Goal: Find specific page/section: Find specific page/section

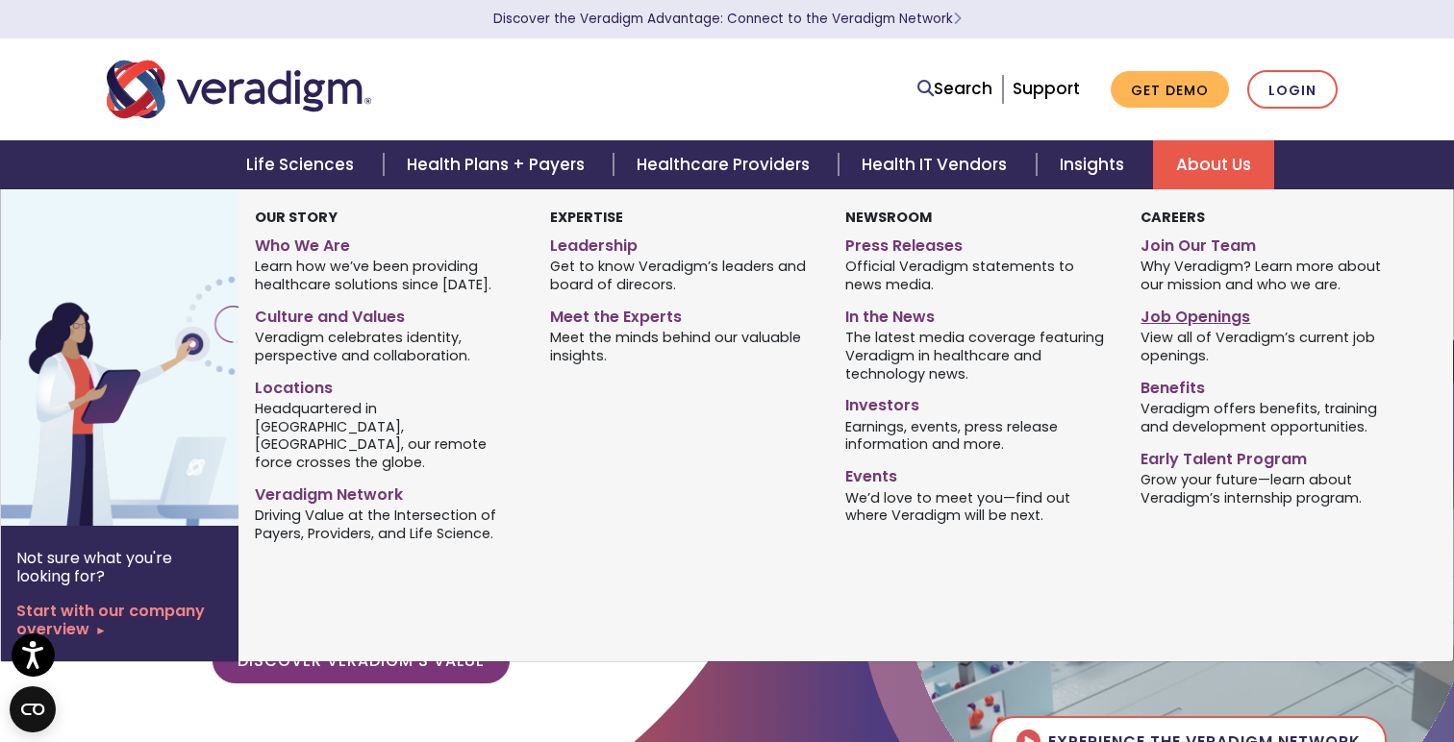
click at [1186, 323] on link "Job Openings" at bounding box center [1273, 314] width 266 height 28
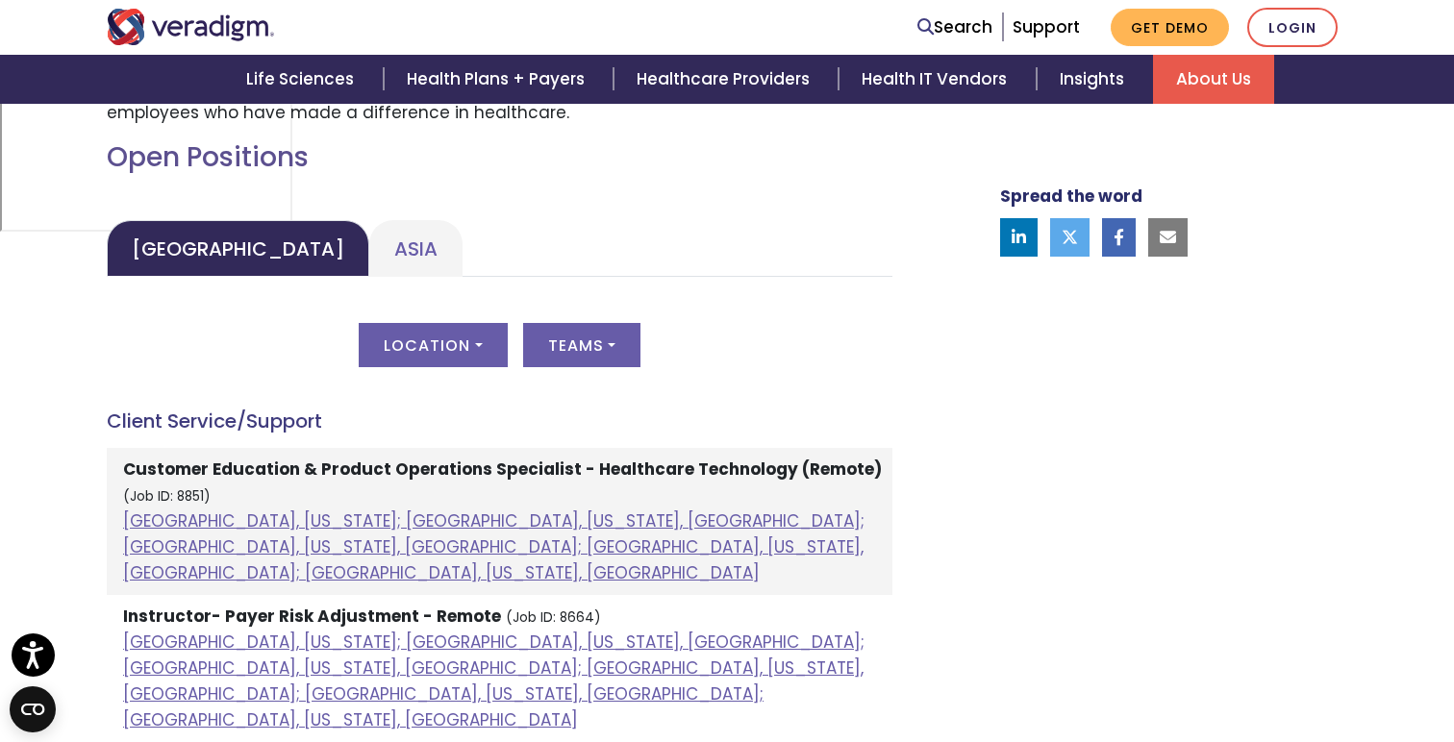
scroll to position [910, 0]
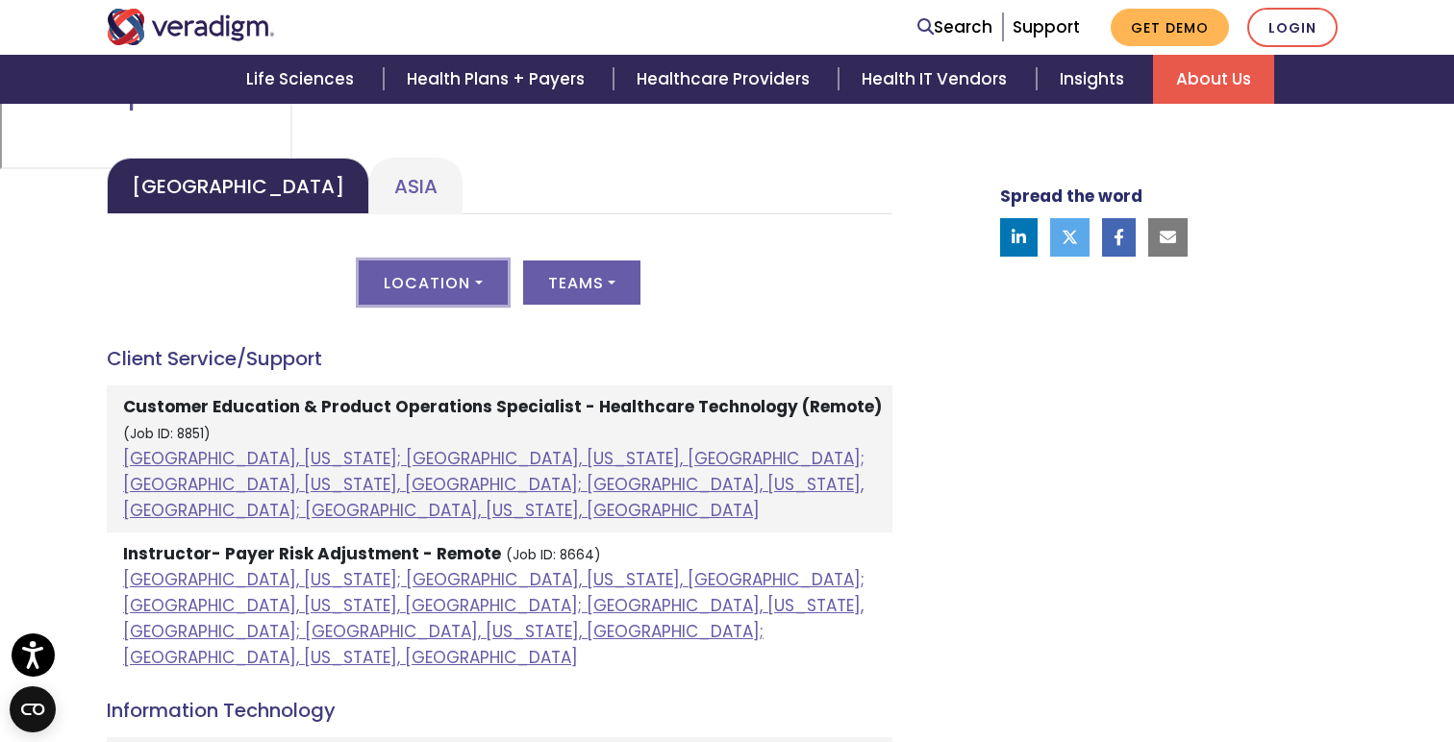
click at [477, 275] on button "Location" at bounding box center [433, 283] width 148 height 44
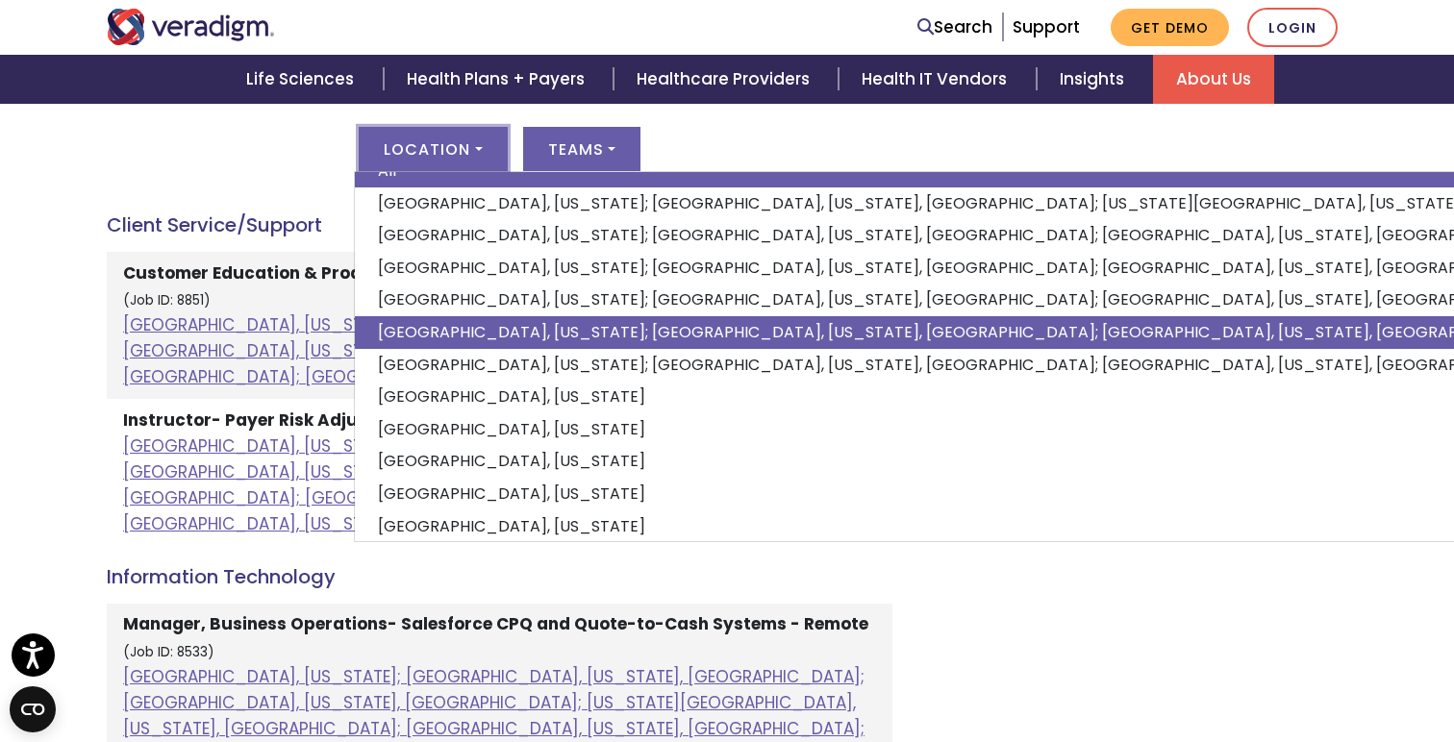
scroll to position [0, 0]
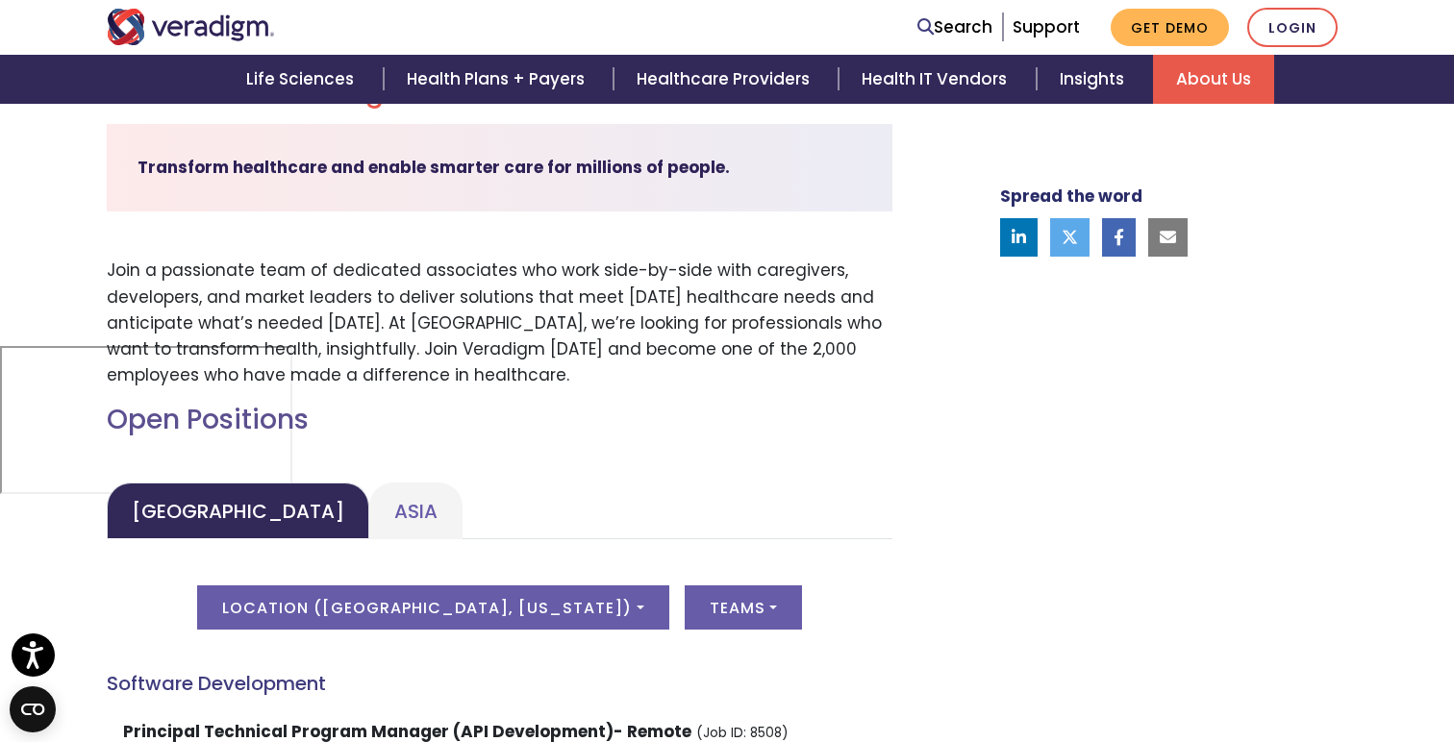
scroll to position [523, 0]
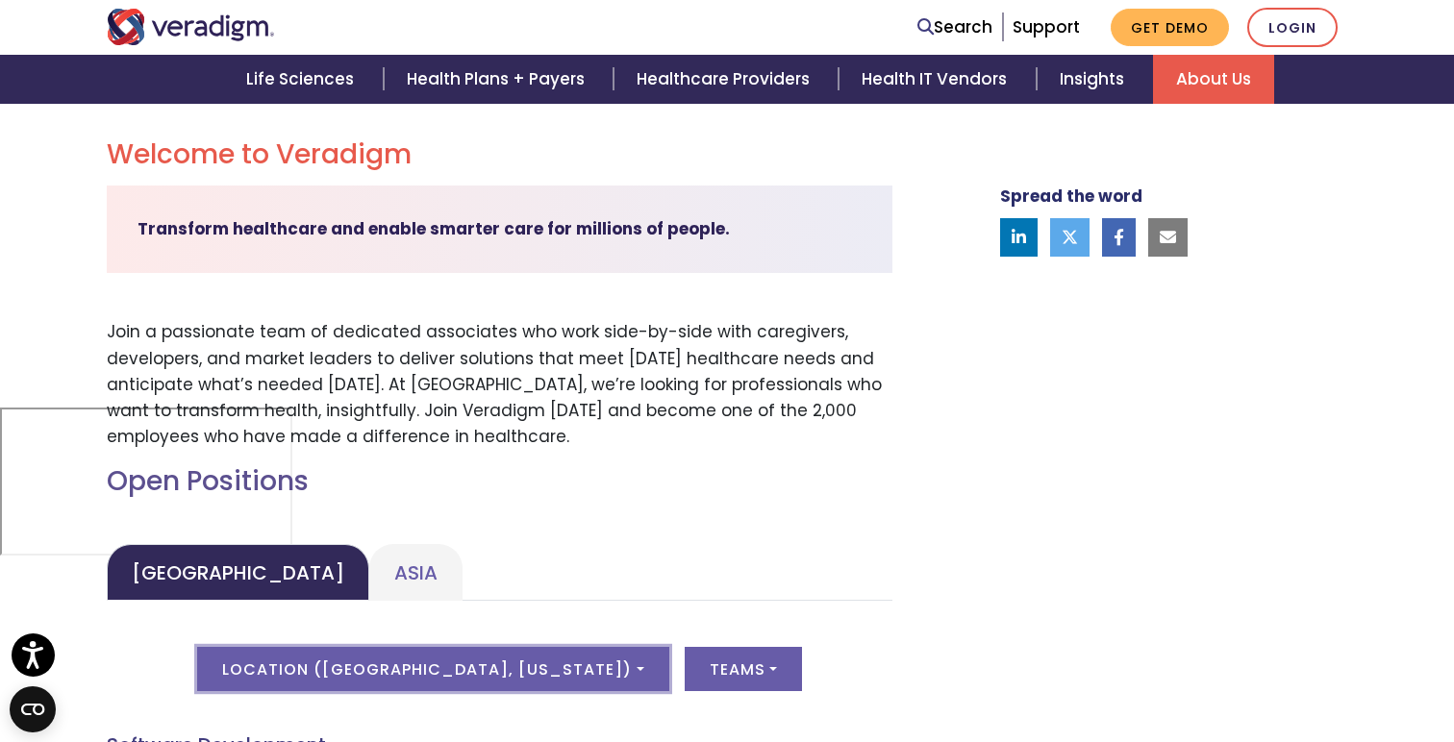
click at [612, 669] on button "Location ( Philadelphia, Pennsylvania )" at bounding box center [432, 669] width 471 height 44
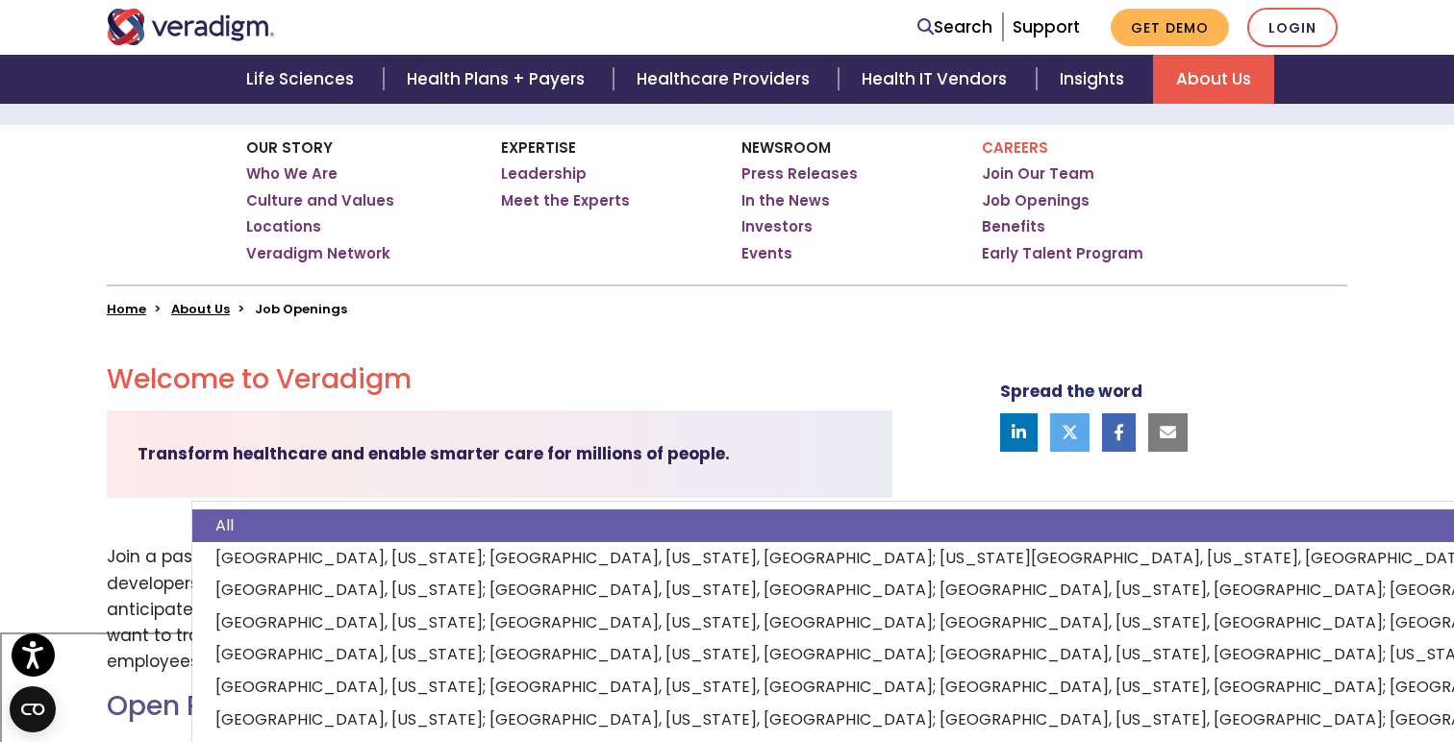
scroll to position [297, 0]
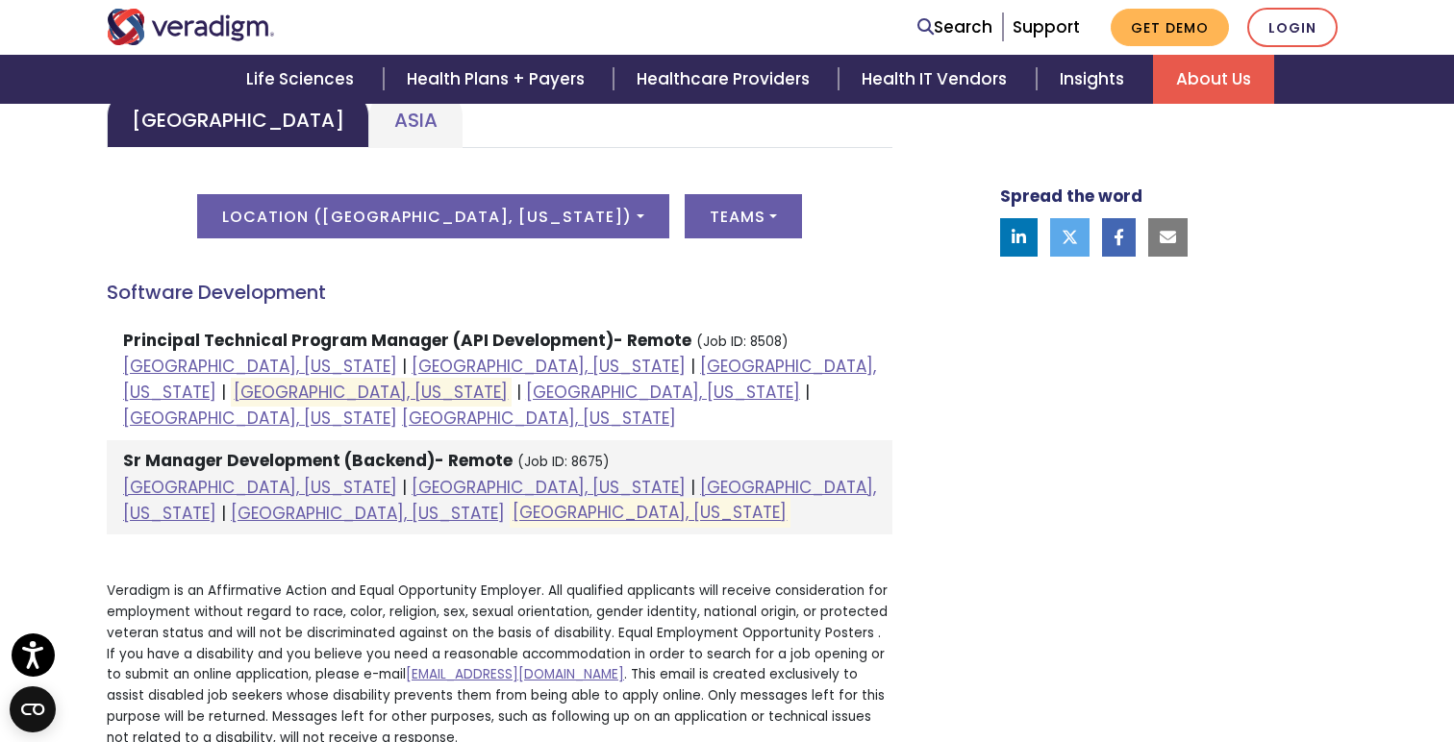
scroll to position [988, 0]
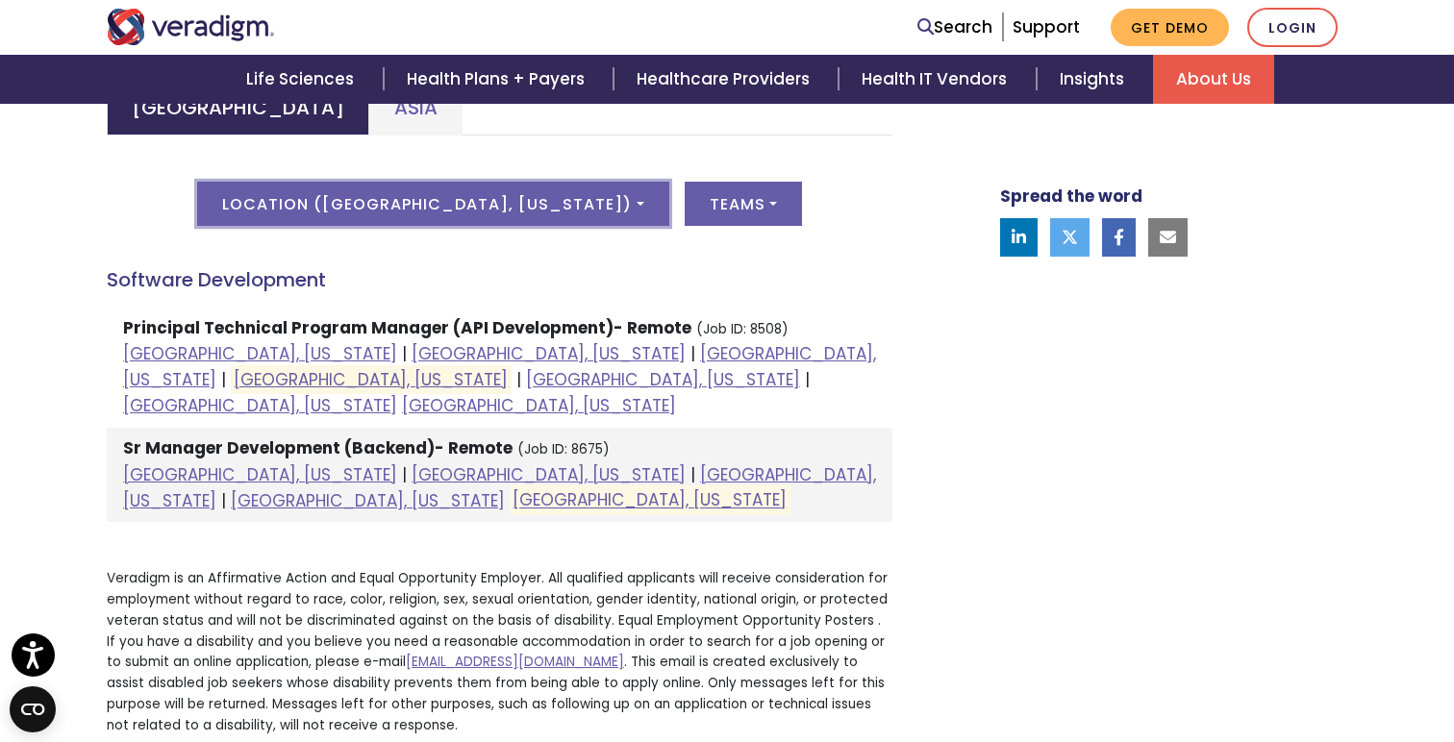
click at [550, 216] on button "Location ( Philadelphia, Pennsylvania )" at bounding box center [432, 204] width 471 height 44
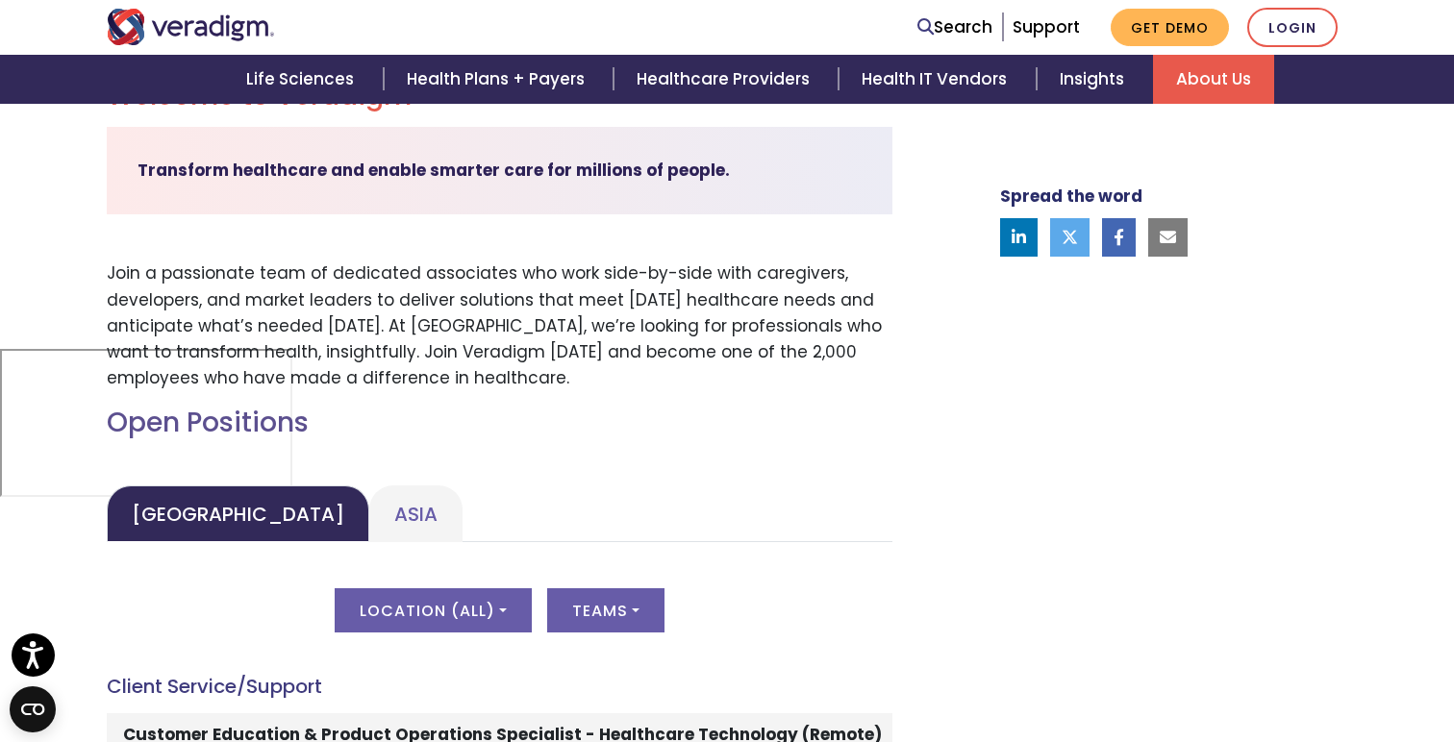
scroll to position [240, 0]
